Goal: Information Seeking & Learning: Understand process/instructions

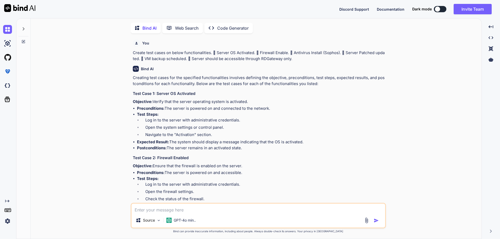
scroll to position [280, 0]
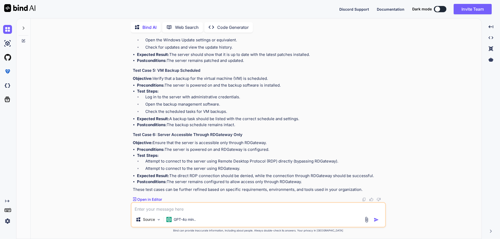
click at [175, 190] on p "These test cases can be further refined based on specific requirements, environ…" at bounding box center [259, 190] width 252 height 6
drag, startPoint x: 169, startPoint y: 182, endPoint x: 312, endPoint y: 182, distance: 143.5
click at [312, 182] on li "Postconditions: The server remains configured to allow access only through RDGa…" at bounding box center [261, 182] width 248 height 6
drag, startPoint x: 169, startPoint y: 182, endPoint x: 302, endPoint y: 179, distance: 132.6
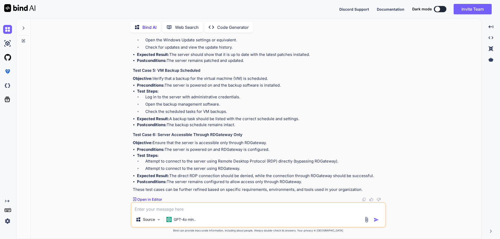
click at [302, 179] on li "Postconditions: The server remains configured to allow access only through RDGa…" at bounding box center [261, 182] width 248 height 6
copy li "The server remains configured to allow access only through RDGateway."
click at [283, 187] on p "These test cases can be further refined based on specific requirements, environ…" at bounding box center [259, 190] width 252 height 6
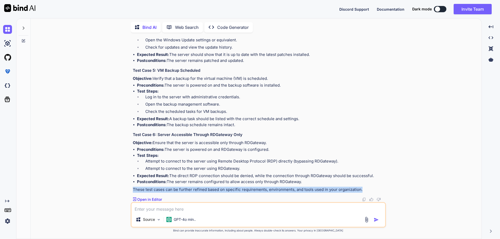
drag, startPoint x: 133, startPoint y: 190, endPoint x: 375, endPoint y: 192, distance: 242.0
click at [375, 192] on p "These test cases can be further refined based on specific requirements, environ…" at bounding box center [259, 190] width 252 height 6
click at [368, 192] on p "These test cases can be further refined based on specific requirements, environ…" at bounding box center [259, 190] width 252 height 6
drag, startPoint x: 358, startPoint y: 189, endPoint x: 133, endPoint y: 190, distance: 225.0
click at [133, 190] on p "These test cases can be further refined based on specific requirements, environ…" at bounding box center [259, 190] width 252 height 6
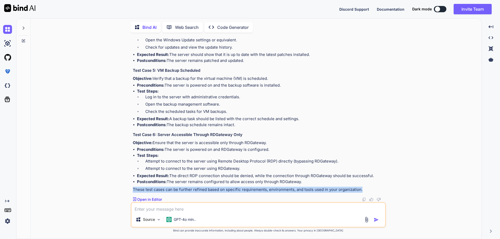
click at [128, 191] on div "You Create test cases on below functionalities.  Server OS Activated.  Firewa…" at bounding box center [258, 138] width 447 height 202
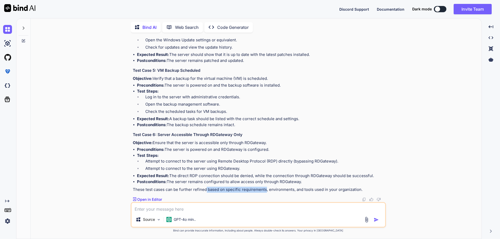
drag, startPoint x: 212, startPoint y: 190, endPoint x: 265, endPoint y: 190, distance: 52.6
click at [265, 190] on p "These test cases can be further refined based on specific requirements, environ…" at bounding box center [259, 190] width 252 height 6
click at [271, 188] on p "These test cases can be further refined based on specific requirements, environ…" at bounding box center [259, 190] width 252 height 6
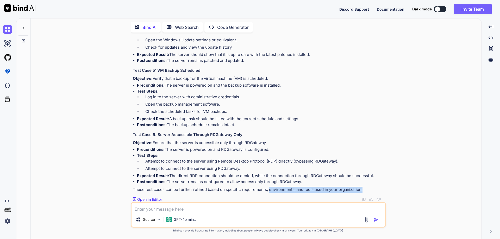
drag, startPoint x: 267, startPoint y: 189, endPoint x: 355, endPoint y: 192, distance: 87.6
click at [360, 189] on p "These test cases can be further refined based on specific requirements, environ…" at bounding box center [259, 190] width 252 height 6
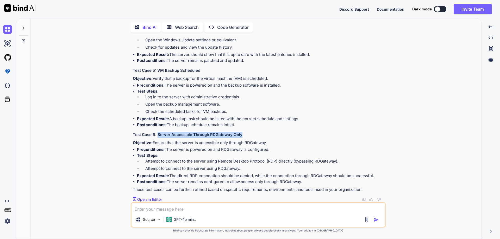
drag, startPoint x: 157, startPoint y: 134, endPoint x: 256, endPoint y: 135, distance: 99.0
click at [256, 135] on h3 "Test Case 6: Server Accessible Through RDGateway Only" at bounding box center [259, 135] width 252 height 6
copy h3 "Server Accessible Through RDGateway Only"
drag, startPoint x: 158, startPoint y: 134, endPoint x: 246, endPoint y: 134, distance: 88.6
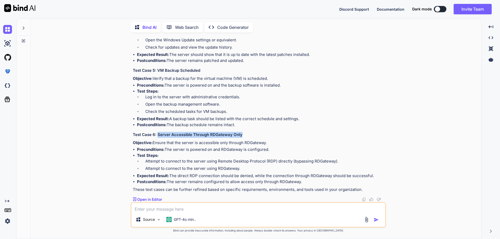
click at [246, 134] on h3 "Test Case 6: Server Accessible Through RDGateway Only" at bounding box center [259, 135] width 252 height 6
copy h3 "Server Accessible Through RDGateway Only"
click at [244, 141] on p "Objective: Ensure that the server is accessible only through RDGateway." at bounding box center [259, 143] width 252 height 6
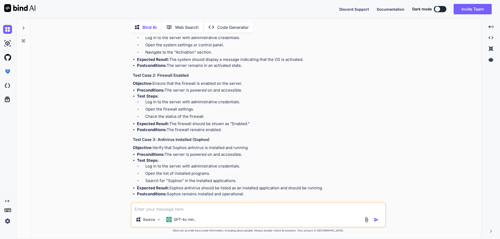
scroll to position [0, 0]
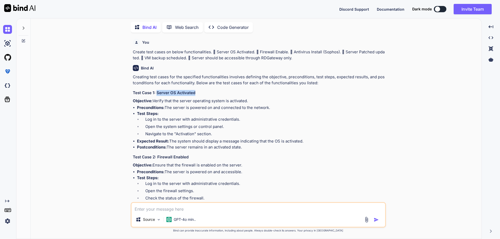
drag, startPoint x: 157, startPoint y: 93, endPoint x: 197, endPoint y: 95, distance: 40.7
click at [197, 95] on h3 "Test Case 1: Server OS Activated" at bounding box center [259, 93] width 252 height 6
copy h3 "Server OS Activated"
drag, startPoint x: 153, startPoint y: 101, endPoint x: 304, endPoint y: 142, distance: 156.5
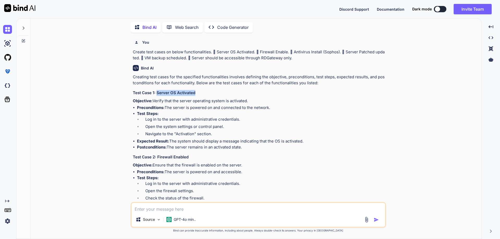
scroll to position [52, 0]
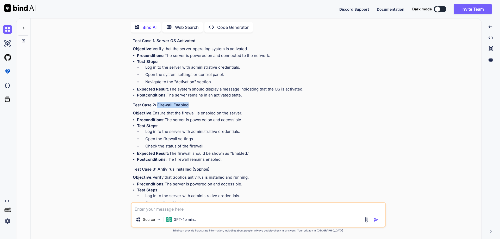
drag, startPoint x: 157, startPoint y: 106, endPoint x: 193, endPoint y: 106, distance: 35.4
click at [193, 106] on h3 "Test Case 2: Firewall Enabled" at bounding box center [259, 105] width 252 height 6
drag, startPoint x: 153, startPoint y: 114, endPoint x: 220, endPoint y: 124, distance: 68.0
click at [244, 114] on p "Objective: Ensure that the firewall is enabled on the server." at bounding box center [259, 113] width 252 height 6
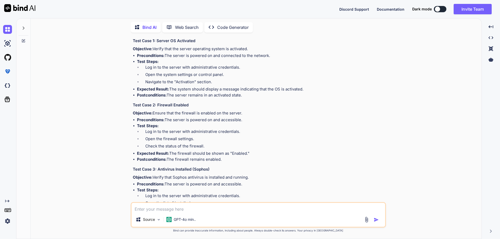
drag, startPoint x: 136, startPoint y: 126, endPoint x: 261, endPoint y: 156, distance: 128.3
click at [261, 156] on ul "Preconditions: The server is powered on and accessible. Test Steps: Log in to t…" at bounding box center [259, 139] width 252 height 45
click at [262, 156] on li "Expected Result: The firewall should be shown as "Enabled."" at bounding box center [261, 154] width 248 height 6
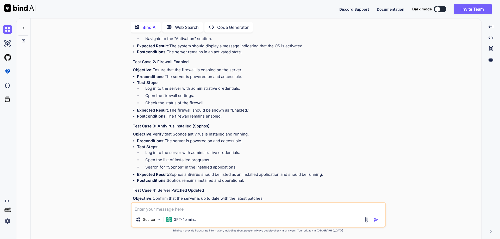
scroll to position [104, 0]
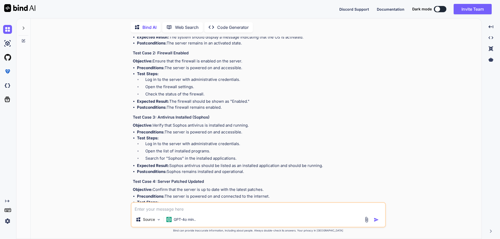
drag, startPoint x: 153, startPoint y: 126, endPoint x: 306, endPoint y: 132, distance: 153.8
click at [306, 132] on div "Creating test cases for the specified functionalities involves defining the obj…" at bounding box center [259, 169] width 252 height 399
click at [305, 134] on li "Preconditions: The server is powered on and accessible." at bounding box center [261, 132] width 248 height 6
